Goal: Find specific page/section: Find specific page/section

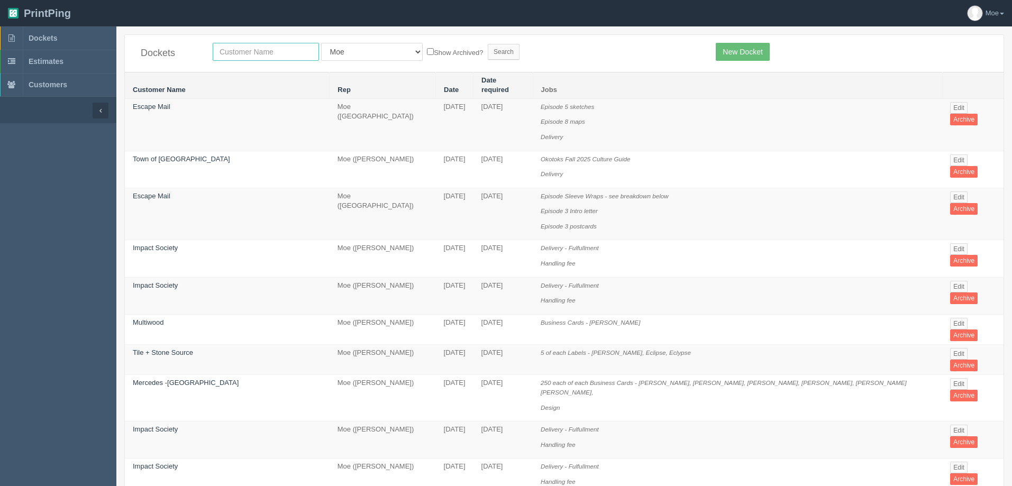
click at [271, 56] on input "text" at bounding box center [266, 52] width 106 height 18
type input "farmers"
click at [488, 51] on input "Search" at bounding box center [504, 52] width 32 height 16
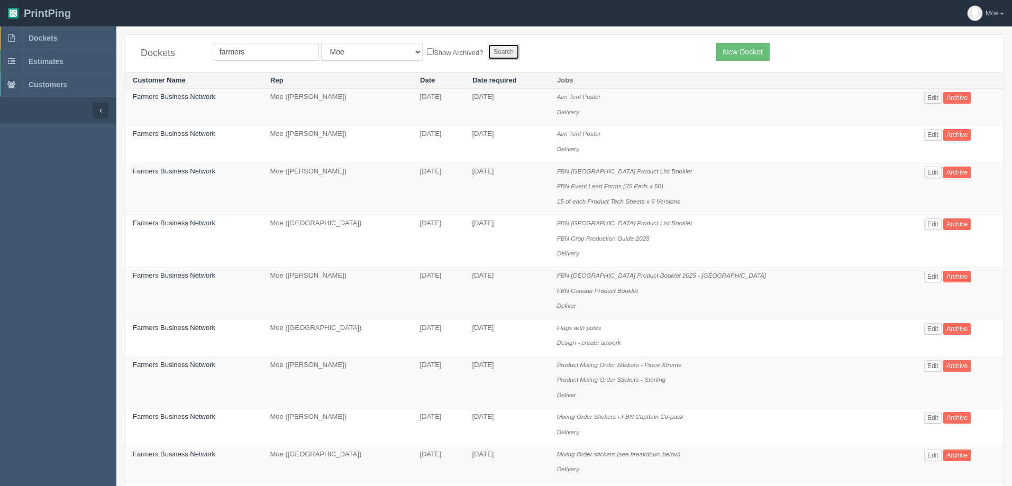
click at [488, 47] on input "Search" at bounding box center [504, 52] width 32 height 16
click at [933, 172] on link "Edit" at bounding box center [932, 173] width 17 height 12
